Goal: Find specific page/section: Locate a particular part of the current website

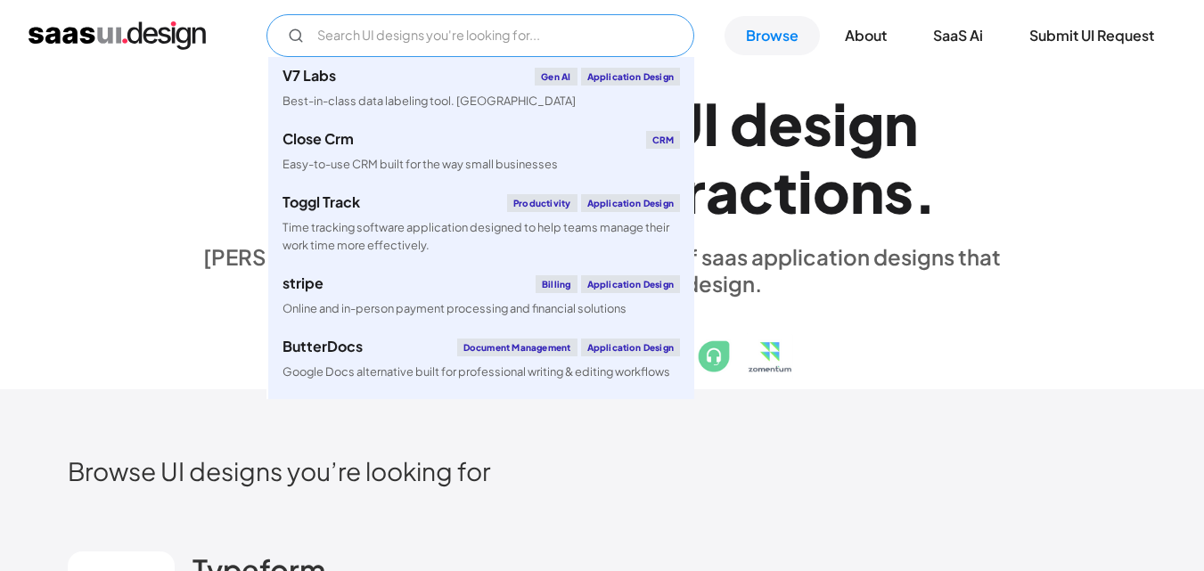
click at [471, 40] on input "Email Form" at bounding box center [480, 35] width 428 height 43
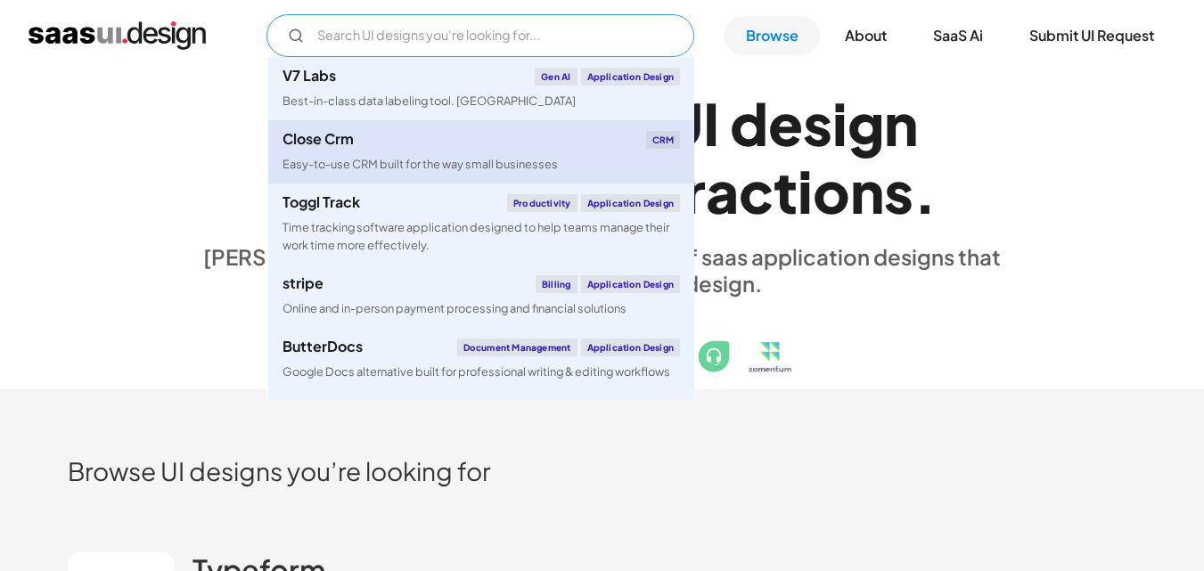
click at [363, 138] on div "Close Crm CRM" at bounding box center [480, 140] width 397 height 18
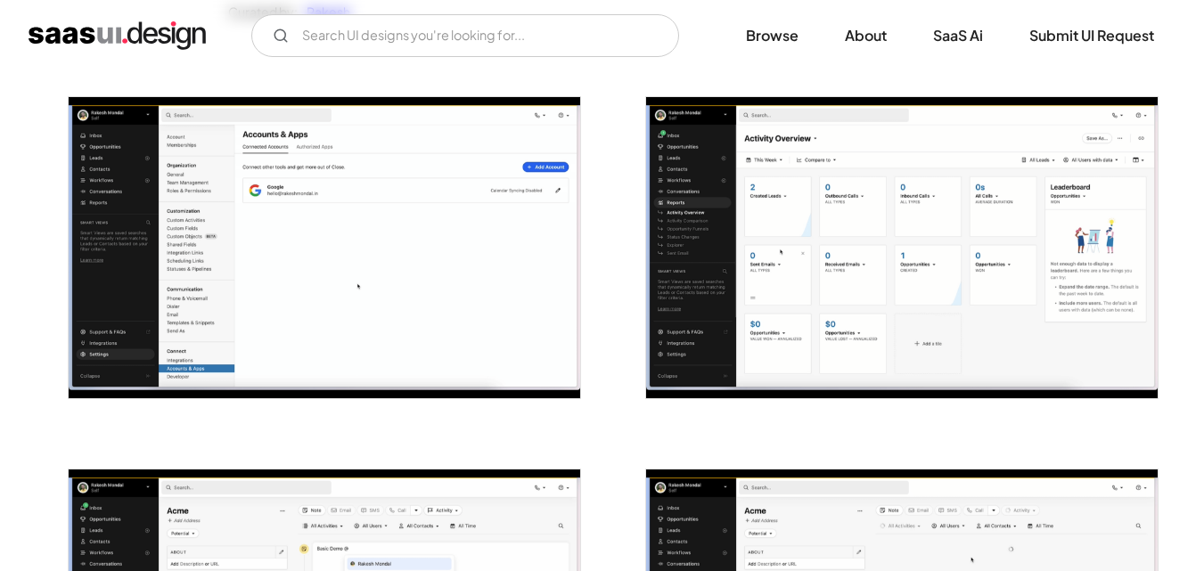
scroll to position [323, 0]
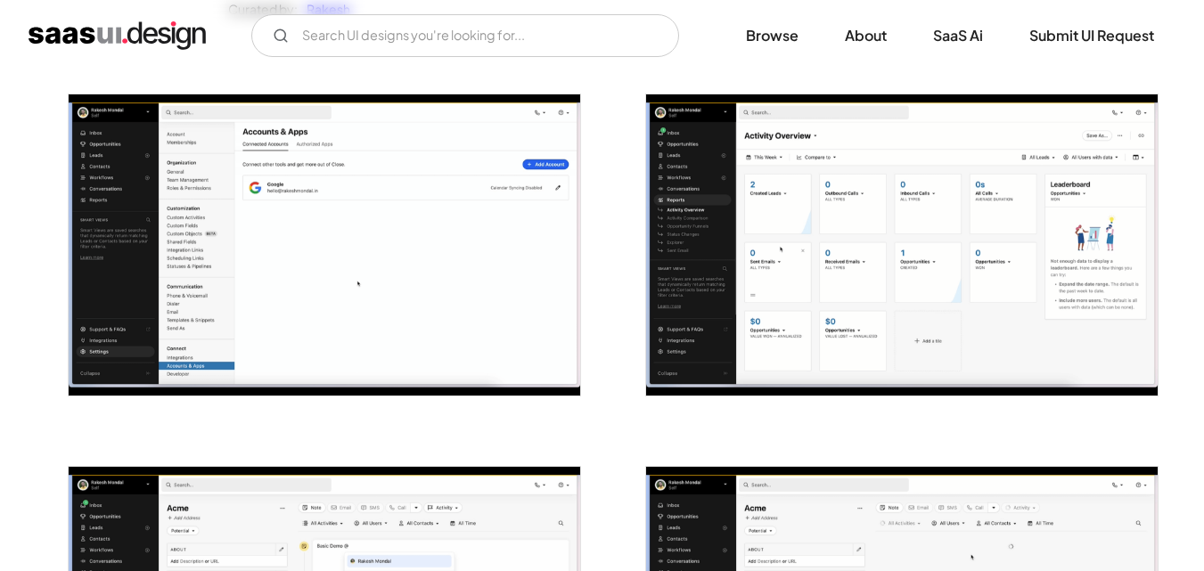
click at [807, 253] on img "open lightbox" at bounding box center [901, 244] width 511 height 301
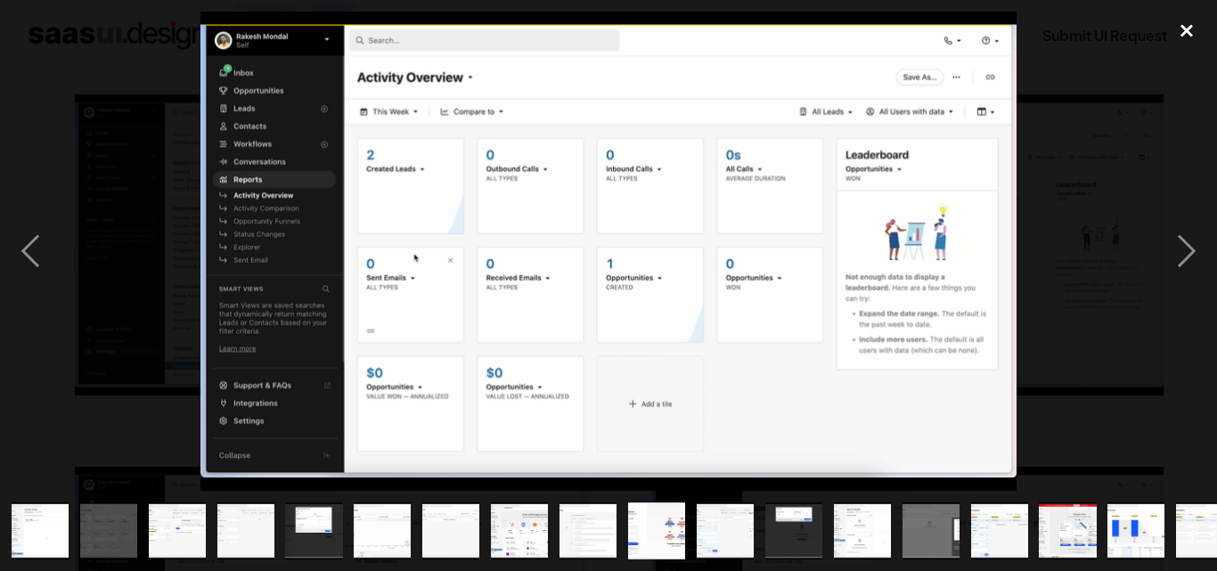
click at [1187, 32] on div "close lightbox" at bounding box center [1187, 31] width 61 height 39
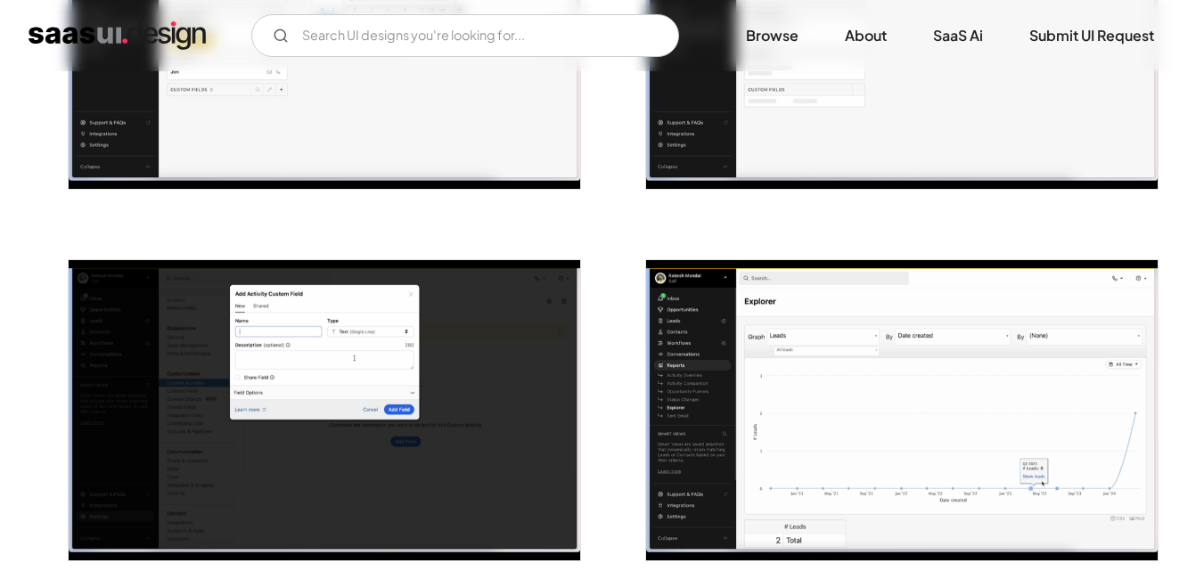
scroll to position [903, 0]
